Goal: Task Accomplishment & Management: Manage account settings

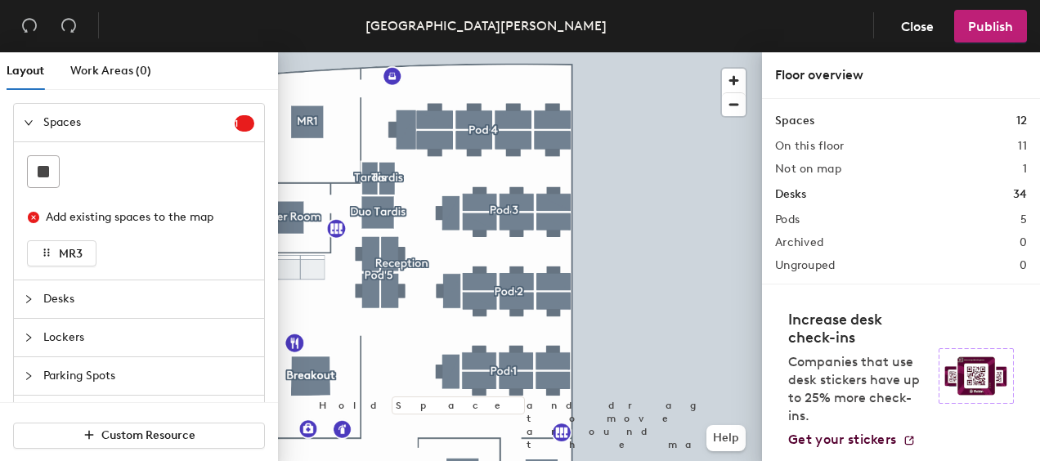
click at [29, 299] on icon "collapsed" at bounding box center [29, 299] width 10 height 10
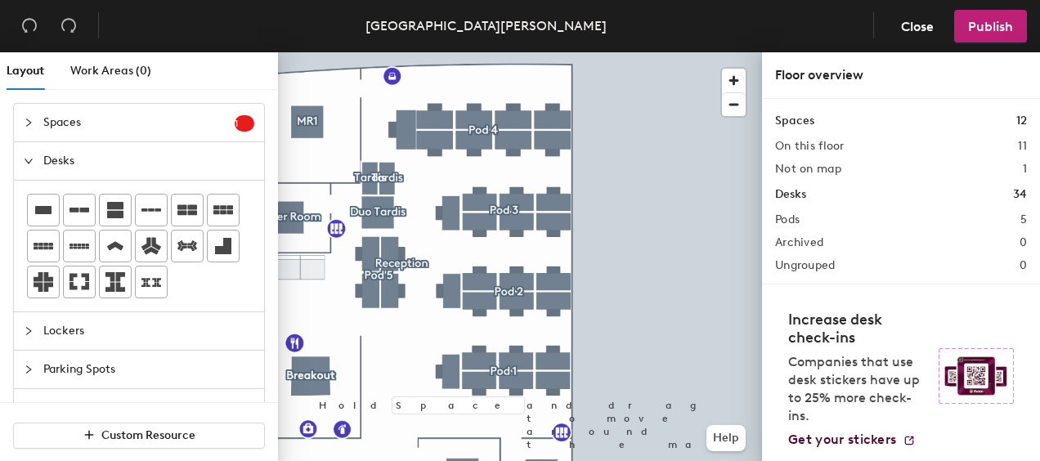
click at [29, 330] on icon "collapsed" at bounding box center [29, 331] width 10 height 10
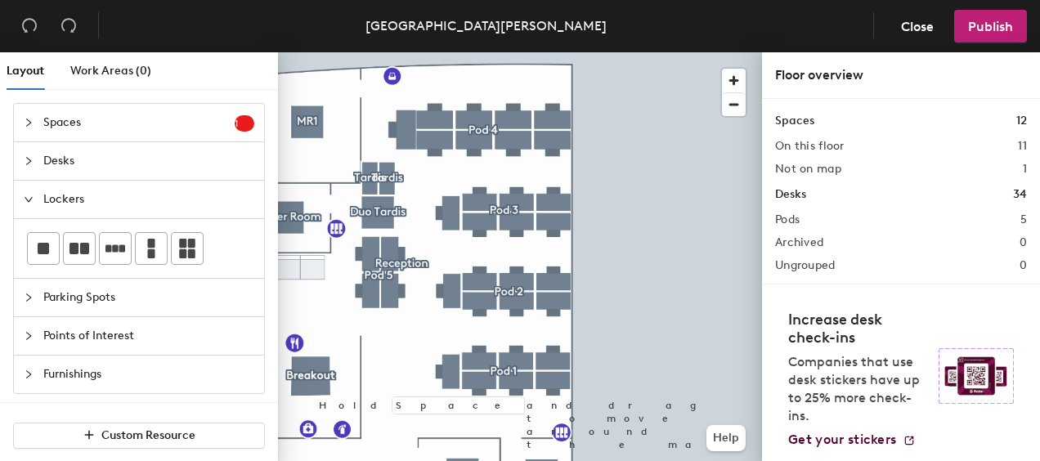
click at [33, 123] on div at bounding box center [34, 123] width 20 height 18
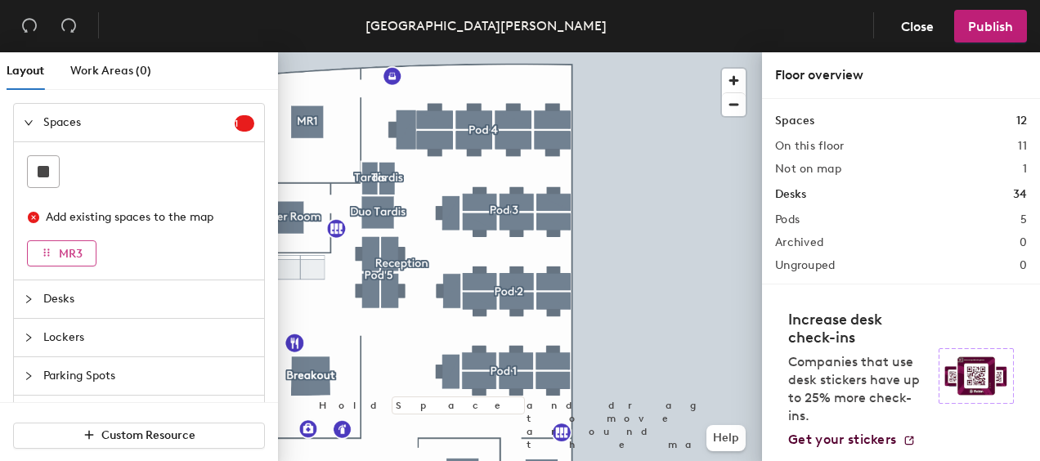
click at [49, 250] on icon "button" at bounding box center [46, 252] width 11 height 11
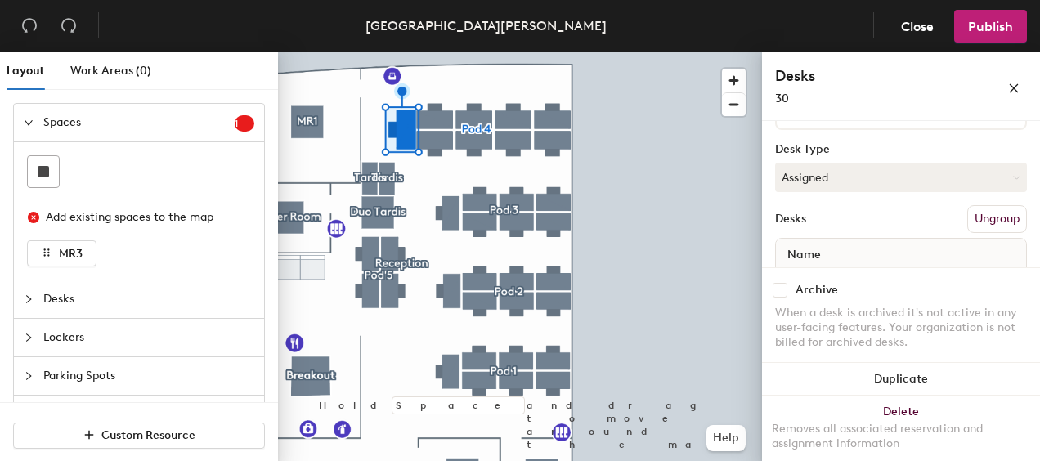
scroll to position [121, 0]
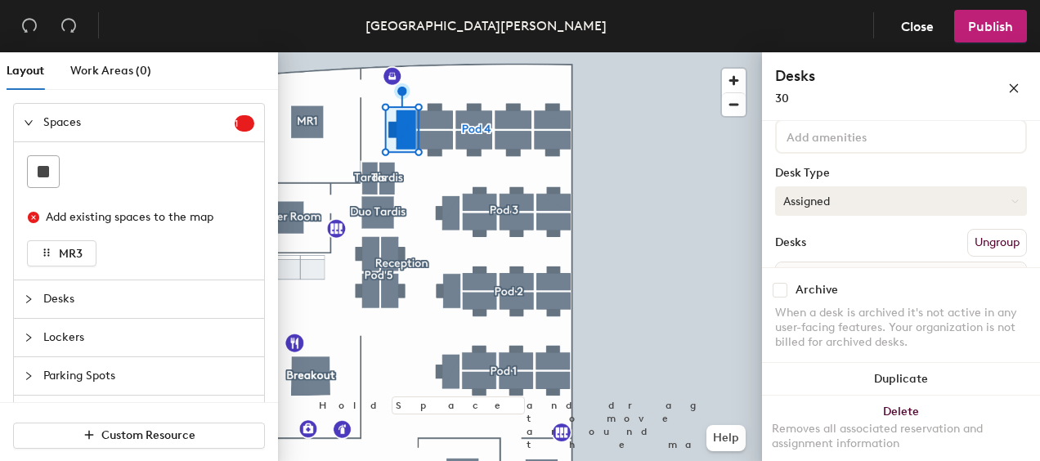
click at [1007, 196] on button "Assigned" at bounding box center [901, 200] width 252 height 29
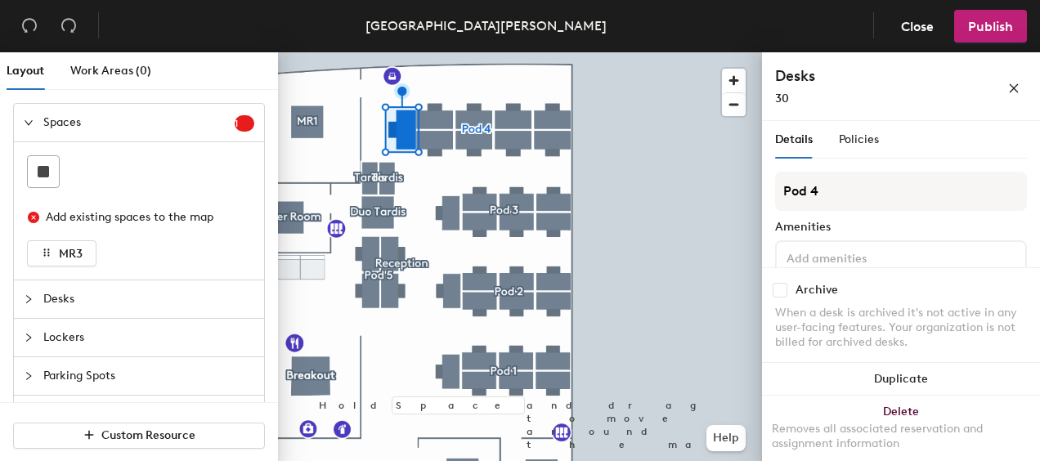
scroll to position [0, 0]
click at [871, 146] on span "Policies" at bounding box center [859, 139] width 40 height 14
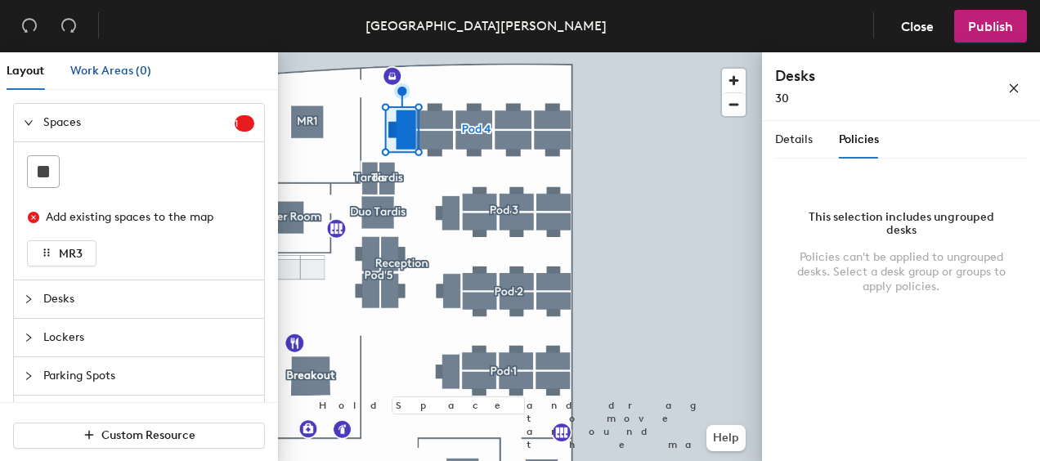
click at [96, 70] on span "Work Areas (0)" at bounding box center [110, 71] width 81 height 14
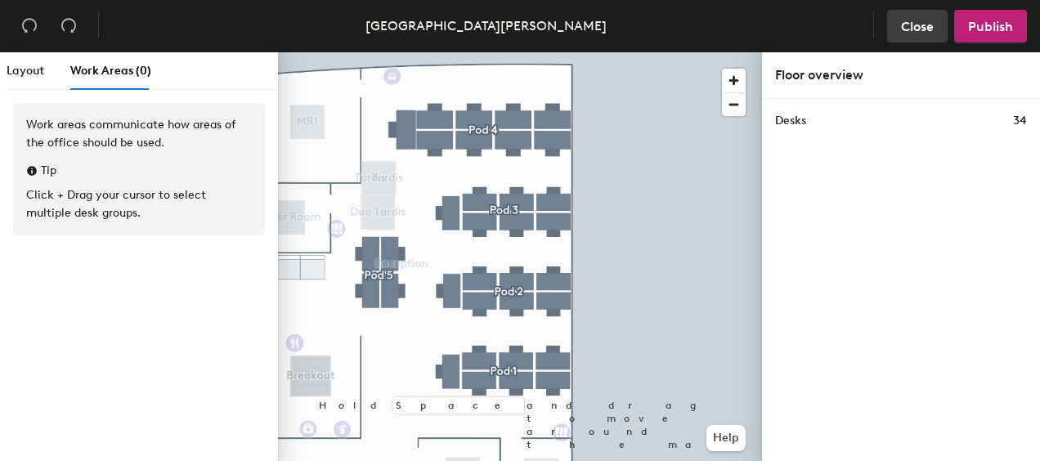
click at [917, 29] on span "Close" at bounding box center [917, 27] width 33 height 16
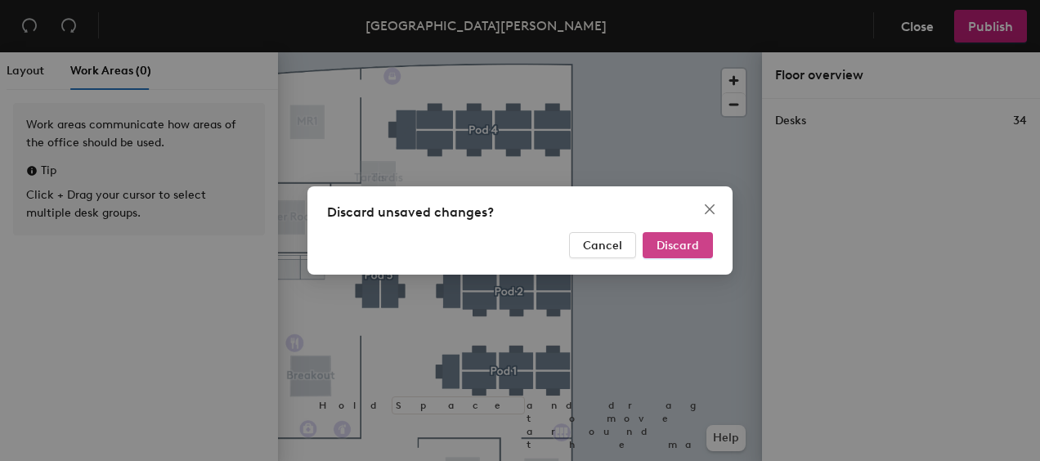
click at [675, 250] on span "Discard" at bounding box center [677, 246] width 43 height 14
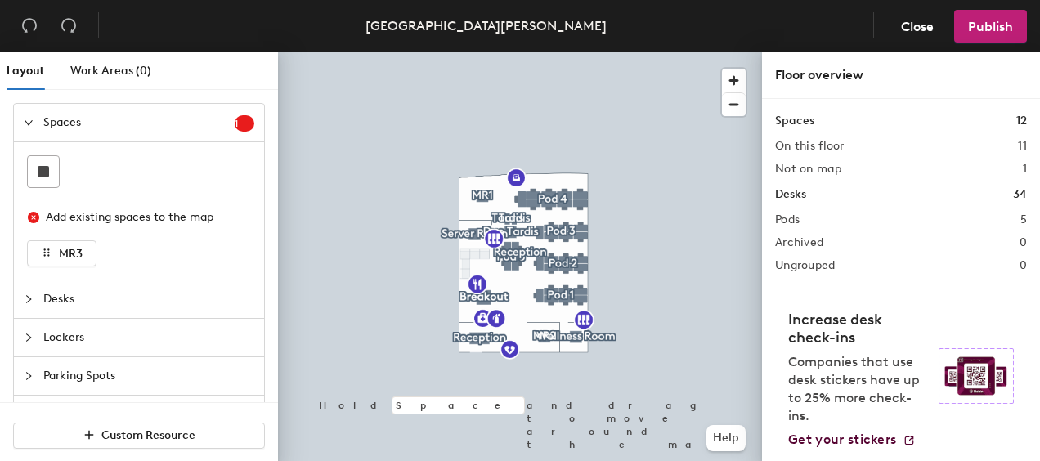
click at [352, 460] on html "Skip navigation Schedule Office People Analytics Visits Deliveries Services Man…" at bounding box center [520, 230] width 1040 height 461
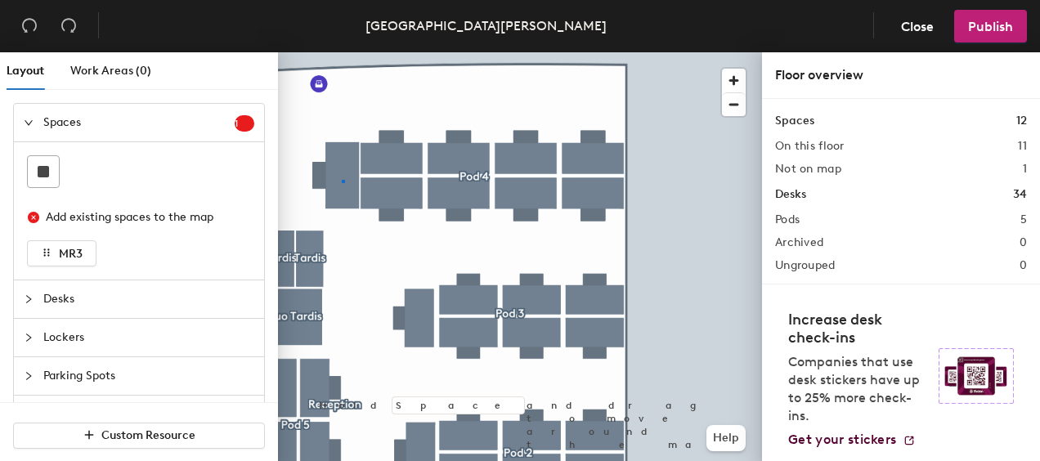
click at [343, 52] on div at bounding box center [520, 52] width 484 height 0
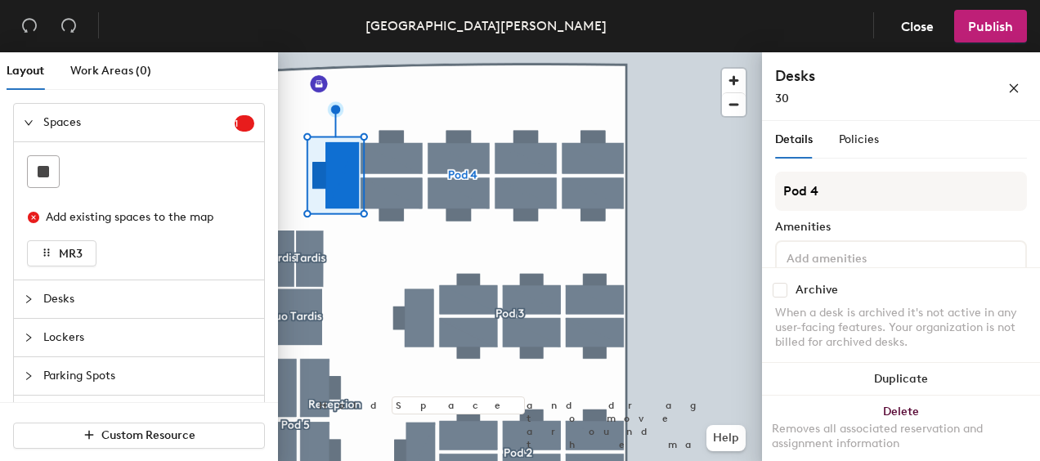
click at [683, 52] on div at bounding box center [520, 52] width 484 height 0
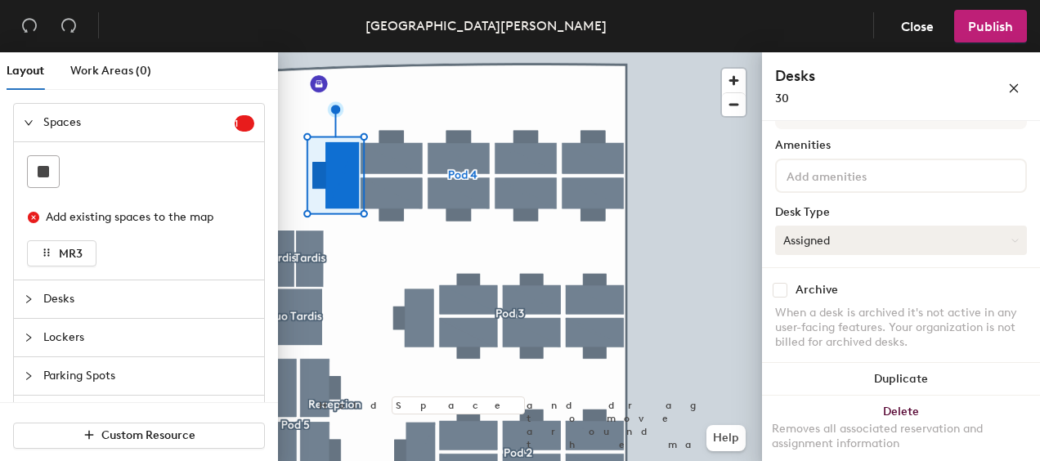
click at [854, 236] on button "Assigned" at bounding box center [901, 240] width 252 height 29
click at [827, 316] on div "Hot" at bounding box center [858, 315] width 164 height 25
click at [824, 234] on button "Hot" at bounding box center [901, 240] width 252 height 29
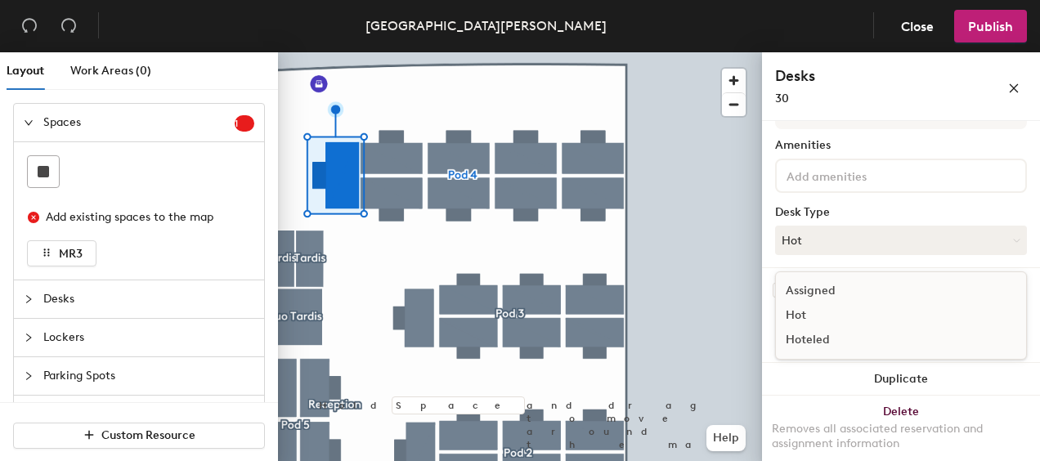
click at [818, 289] on div "Assigned" at bounding box center [858, 291] width 164 height 25
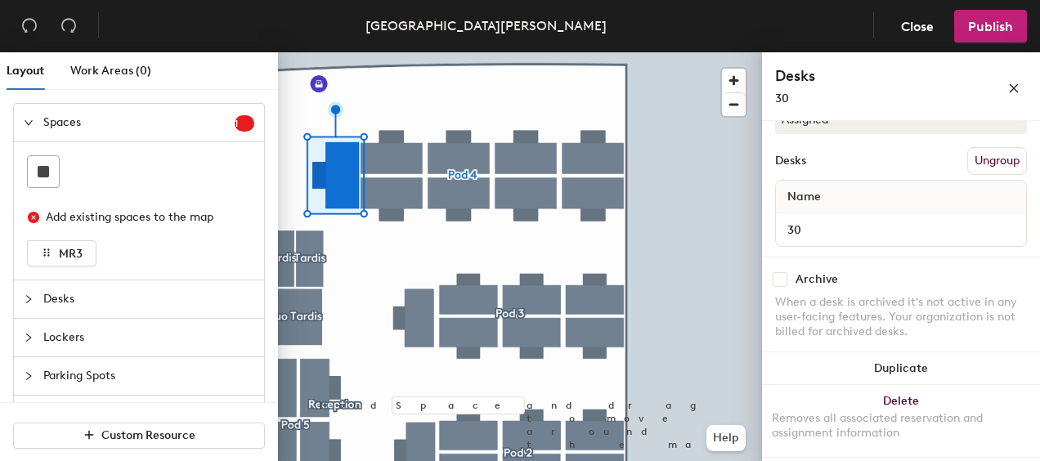
scroll to position [0, 0]
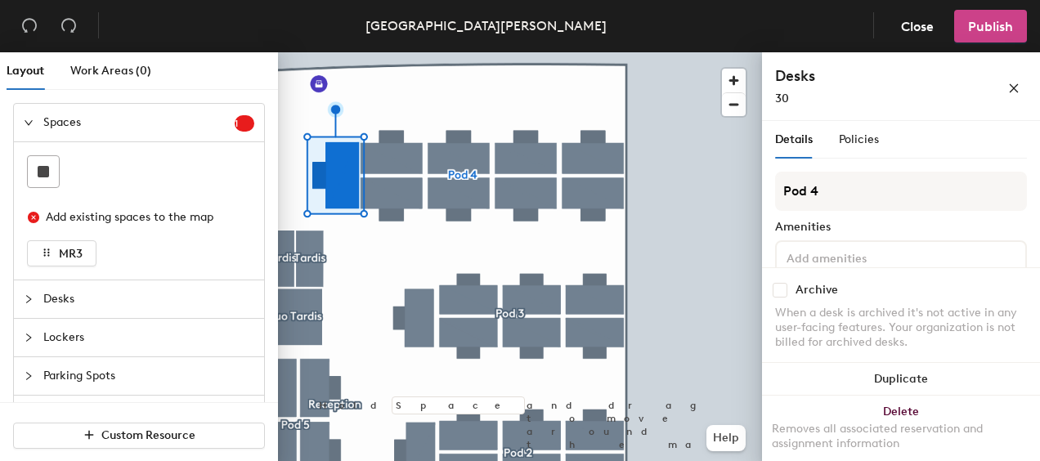
click at [987, 22] on span "Publish" at bounding box center [990, 27] width 45 height 16
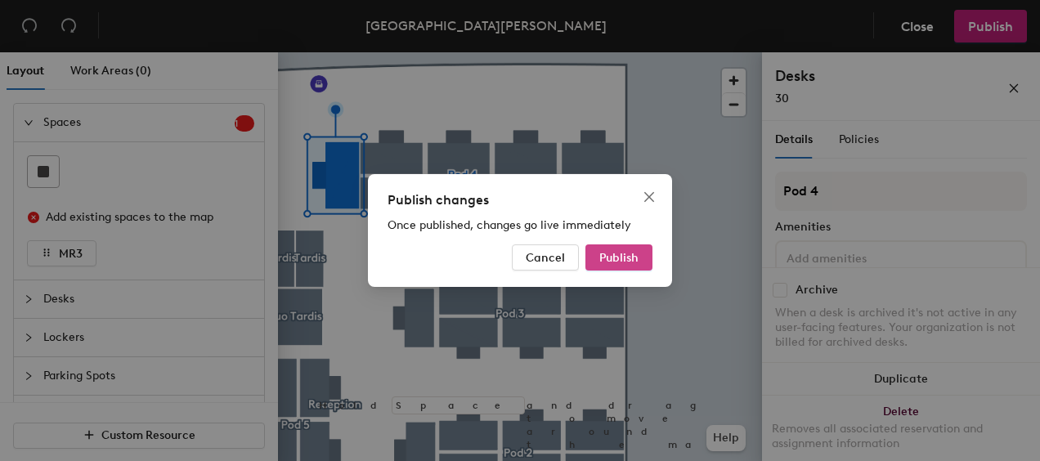
click at [616, 252] on span "Publish" at bounding box center [618, 258] width 39 height 14
